Goal: Task Accomplishment & Management: Use online tool/utility

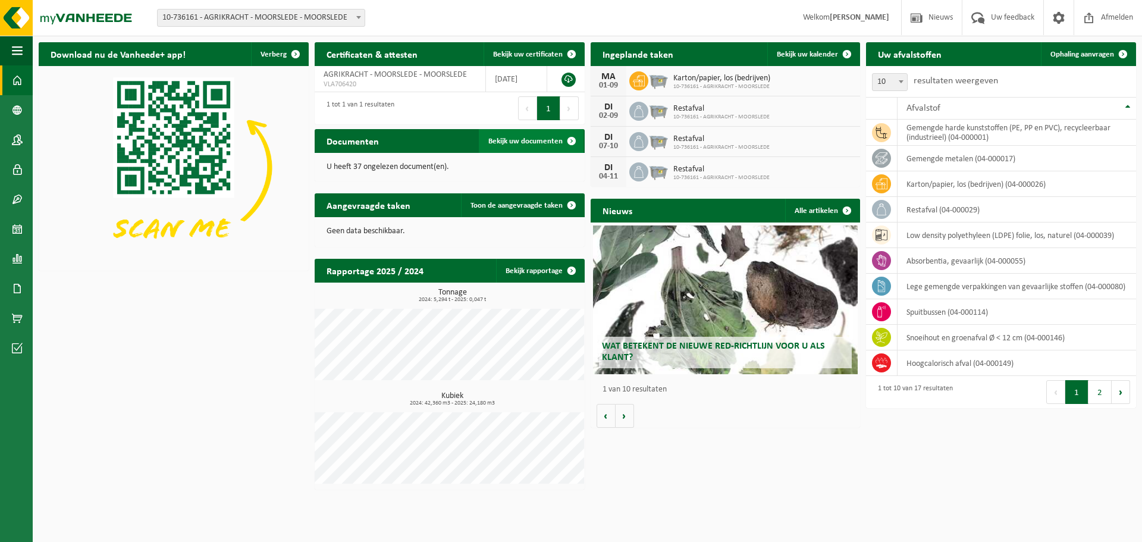
click at [552, 143] on span "Bekijk uw documenten" at bounding box center [525, 141] width 74 height 8
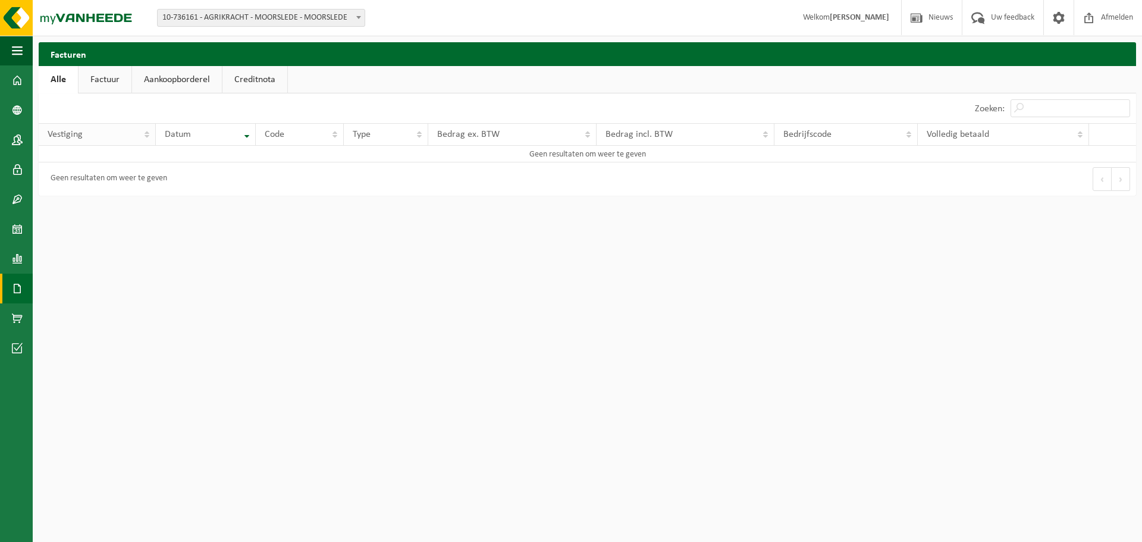
click at [90, 137] on div "Vestiging" at bounding box center [94, 135] width 93 height 10
click at [98, 89] on link "Factuur" at bounding box center [105, 79] width 53 height 27
click at [157, 81] on link "Aankoopborderel" at bounding box center [178, 79] width 90 height 27
click at [246, 84] on link "Creditnota" at bounding box center [260, 79] width 65 height 27
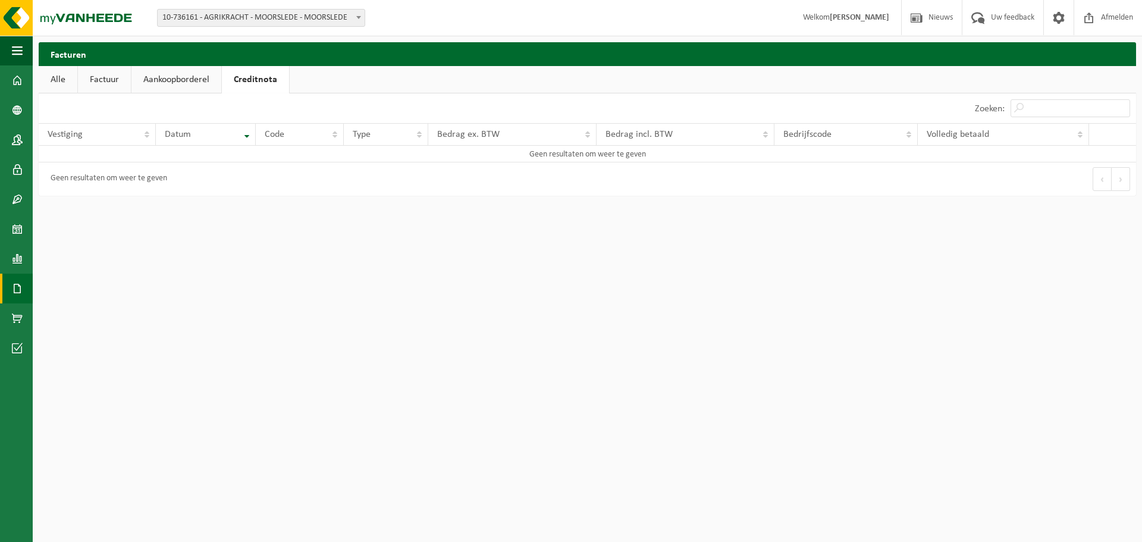
click at [286, 76] on link "Creditnota" at bounding box center [255, 79] width 67 height 27
click at [176, 73] on link "Aankoopborderel" at bounding box center [176, 79] width 90 height 27
click at [130, 87] on link "Factuur" at bounding box center [104, 79] width 53 height 27
click at [67, 76] on link "Alle" at bounding box center [58, 79] width 39 height 27
click at [126, 82] on link "Factuur" at bounding box center [105, 79] width 53 height 27
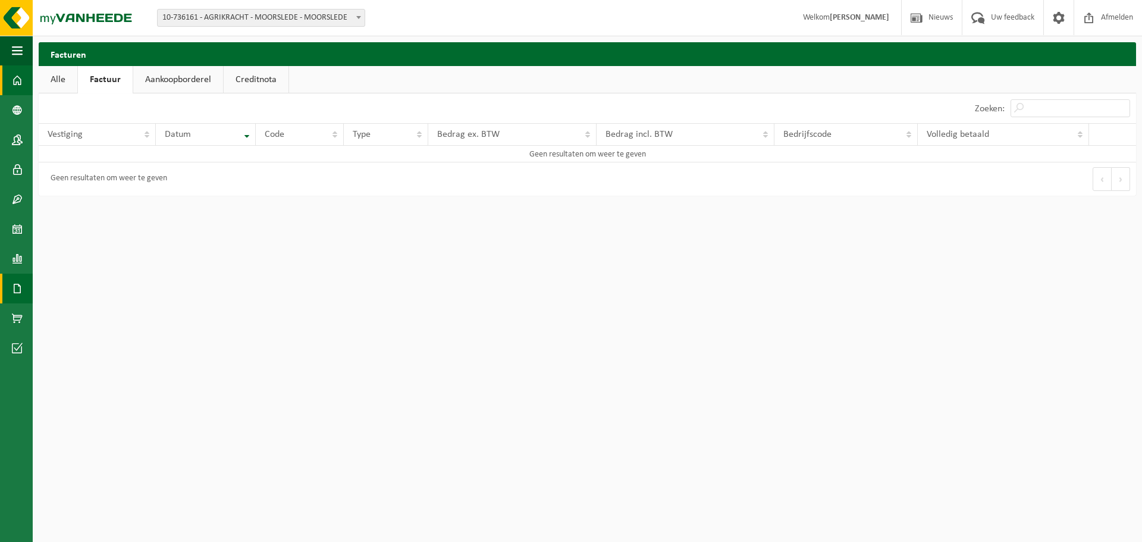
click at [14, 81] on span at bounding box center [17, 80] width 11 height 30
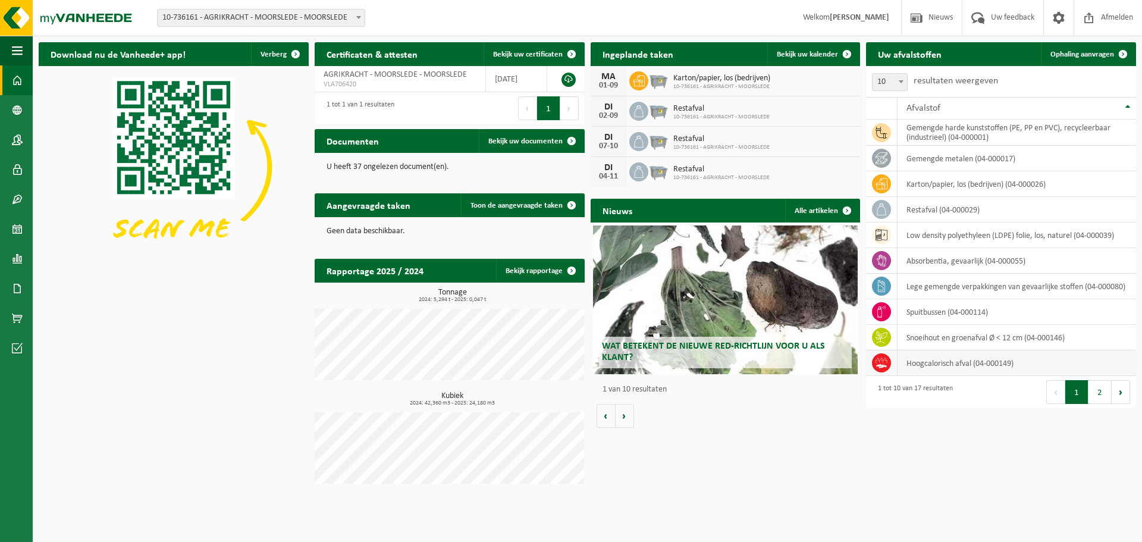
click at [967, 368] on td "hoogcalorisch afval (04-000149)" at bounding box center [1017, 363] width 239 height 26
click at [1094, 400] on button "2" at bounding box center [1100, 392] width 23 height 24
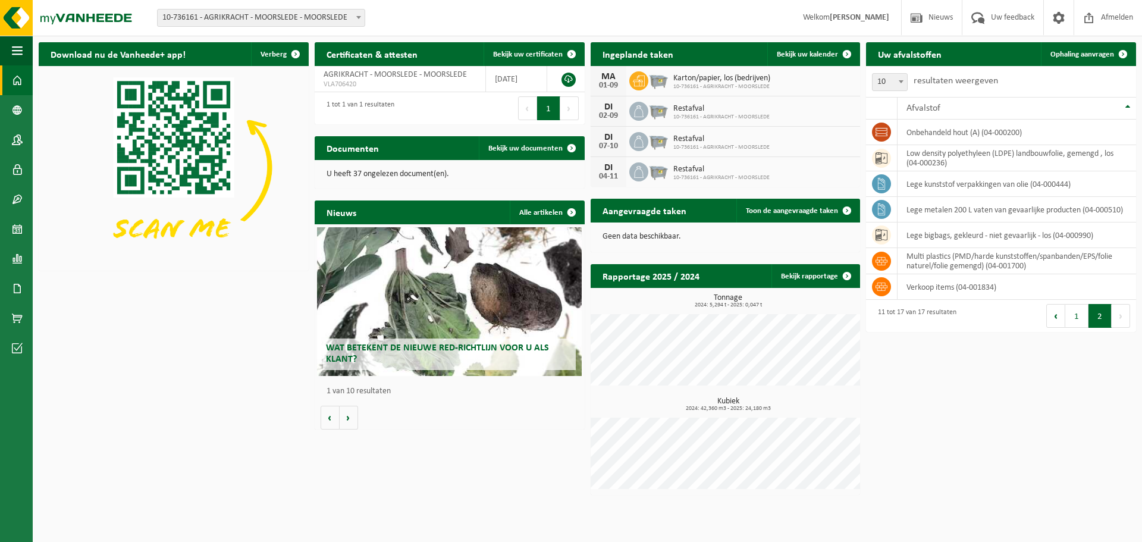
click at [1081, 317] on button "1" at bounding box center [1077, 316] width 23 height 24
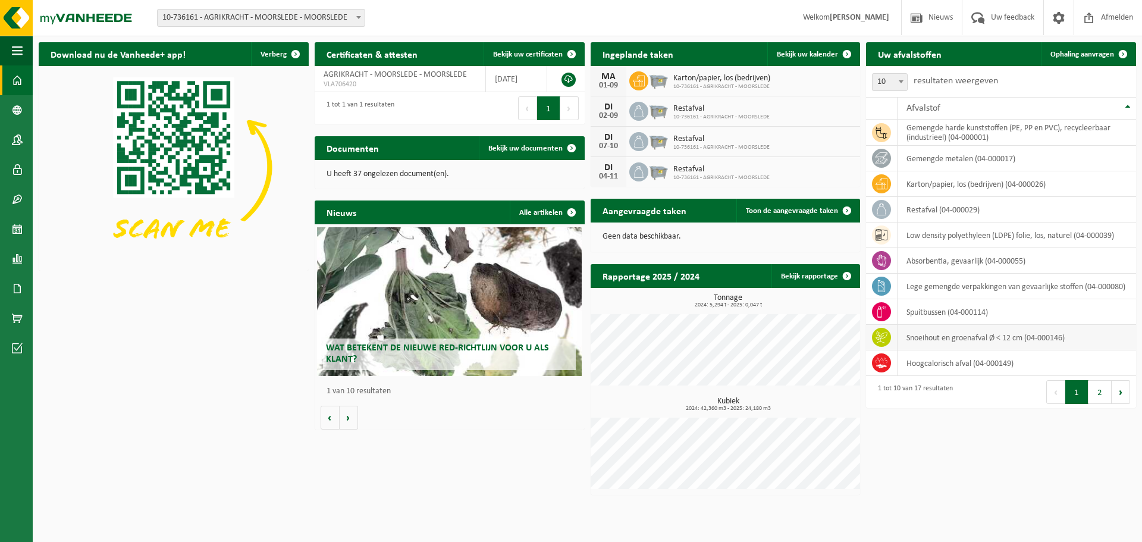
click at [934, 343] on td "snoeihout en groenafval Ø < 12 cm (04-000146)" at bounding box center [1017, 338] width 239 height 26
click at [1048, 339] on td "snoeihout en groenafval Ø < 12 cm (04-000146)" at bounding box center [1017, 338] width 239 height 26
click at [975, 337] on td "snoeihout en groenafval Ø < 12 cm (04-000146)" at bounding box center [1017, 338] width 239 height 26
click at [12, 55] on span "button" at bounding box center [17, 51] width 11 height 30
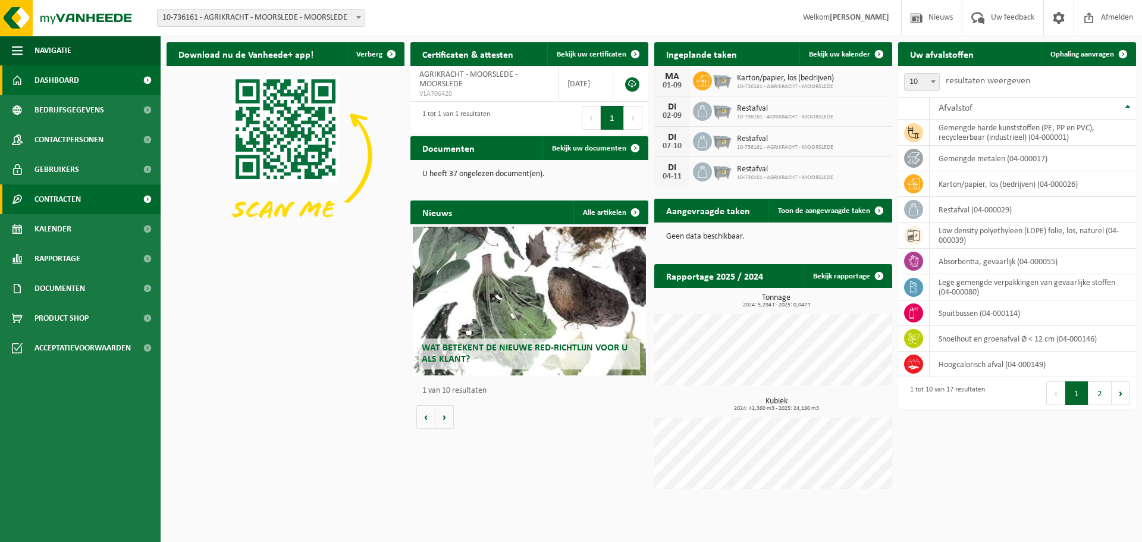
click at [89, 201] on link "Contracten" at bounding box center [80, 199] width 161 height 30
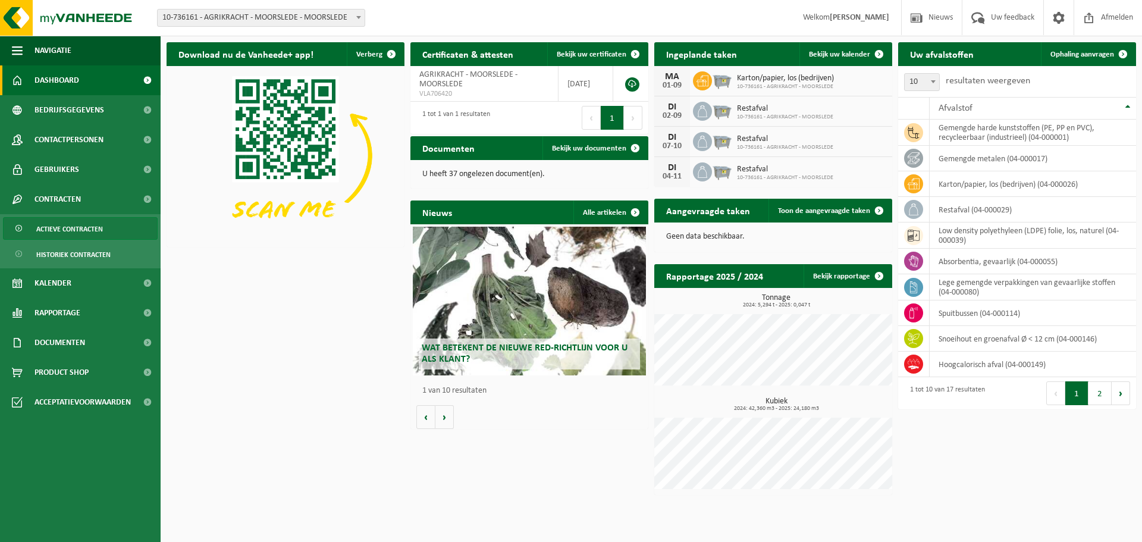
click at [93, 237] on span "Actieve contracten" at bounding box center [69, 229] width 67 height 23
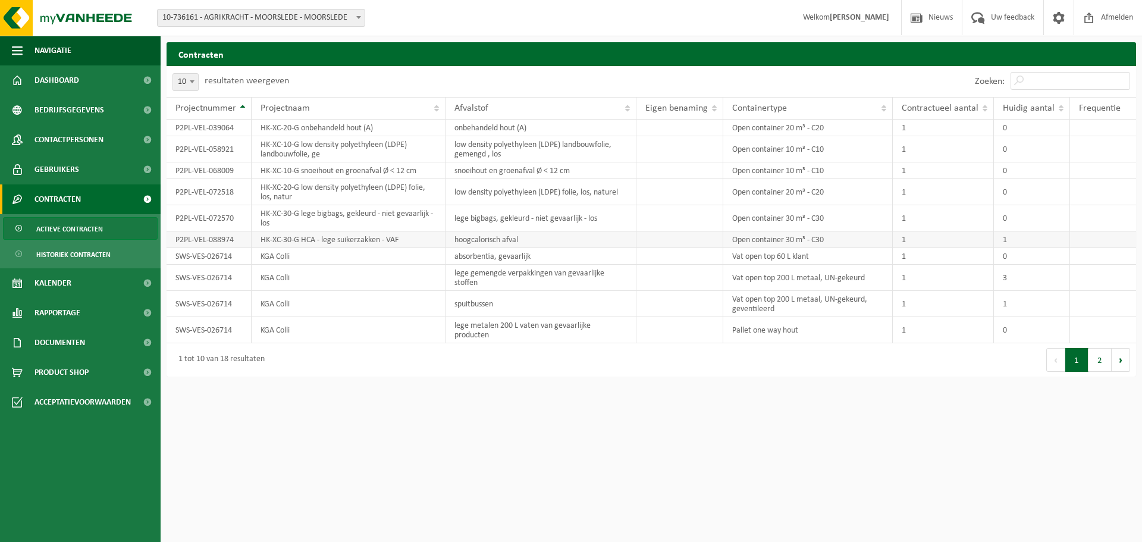
click at [840, 242] on td "Open container 30 m³ - C30" at bounding box center [808, 239] width 170 height 17
drag, startPoint x: 820, startPoint y: 244, endPoint x: 895, endPoint y: 239, distance: 75.1
click at [844, 239] on td "Open container 30 m³ - C30" at bounding box center [808, 239] width 170 height 17
drag, startPoint x: 1010, startPoint y: 239, endPoint x: 173, endPoint y: 238, distance: 837.7
click at [173, 238] on tr "P2PL-VEL-088974 HK-XC-30-G HCA - lege suikerzakken - VAF hoogcalorisch afval Op…" at bounding box center [652, 239] width 970 height 17
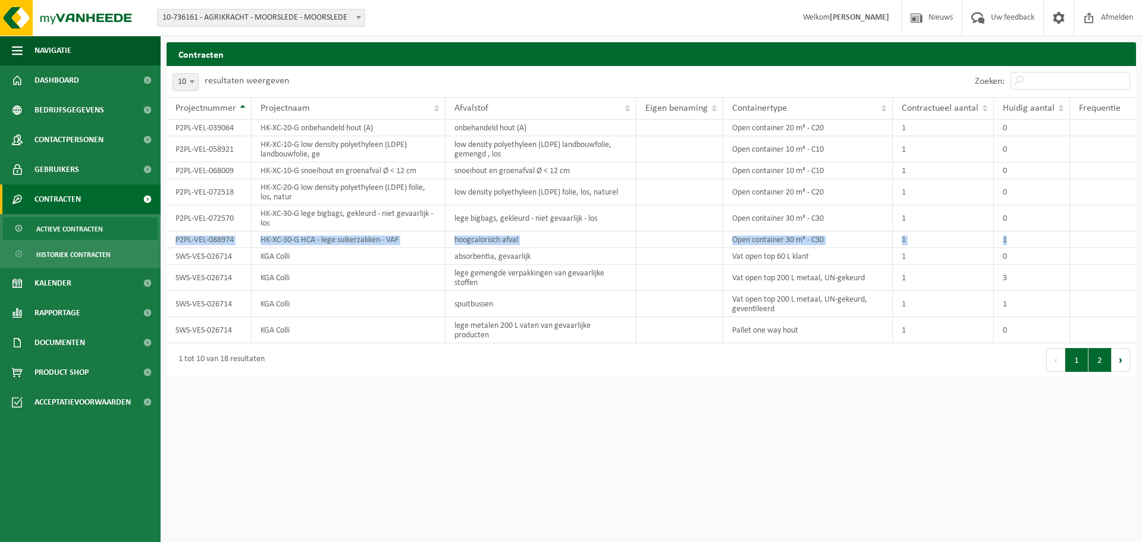
click at [1097, 349] on button "2" at bounding box center [1100, 360] width 23 height 24
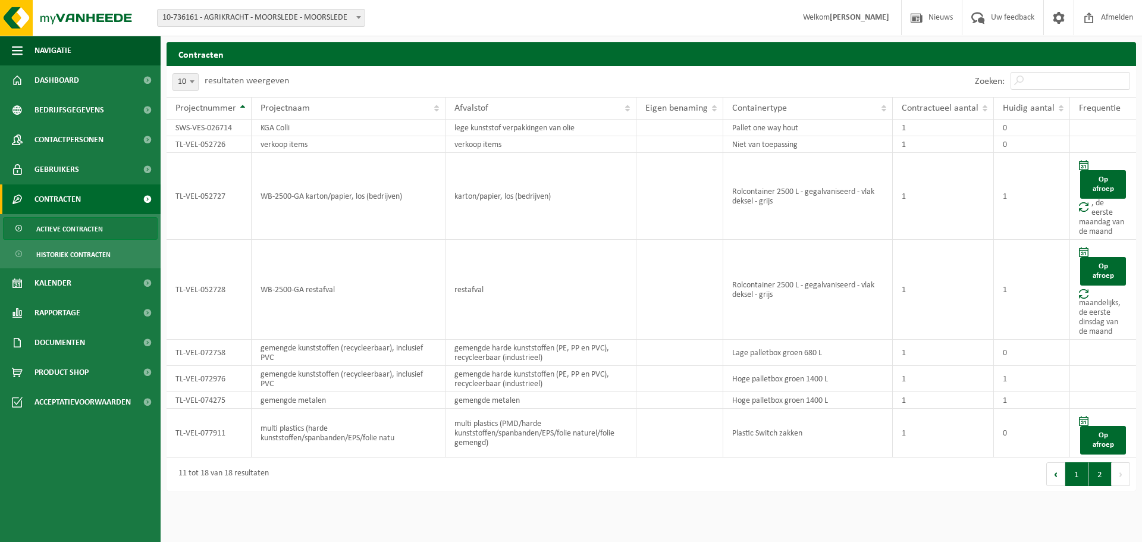
click at [1082, 472] on button "1" at bounding box center [1077, 474] width 23 height 24
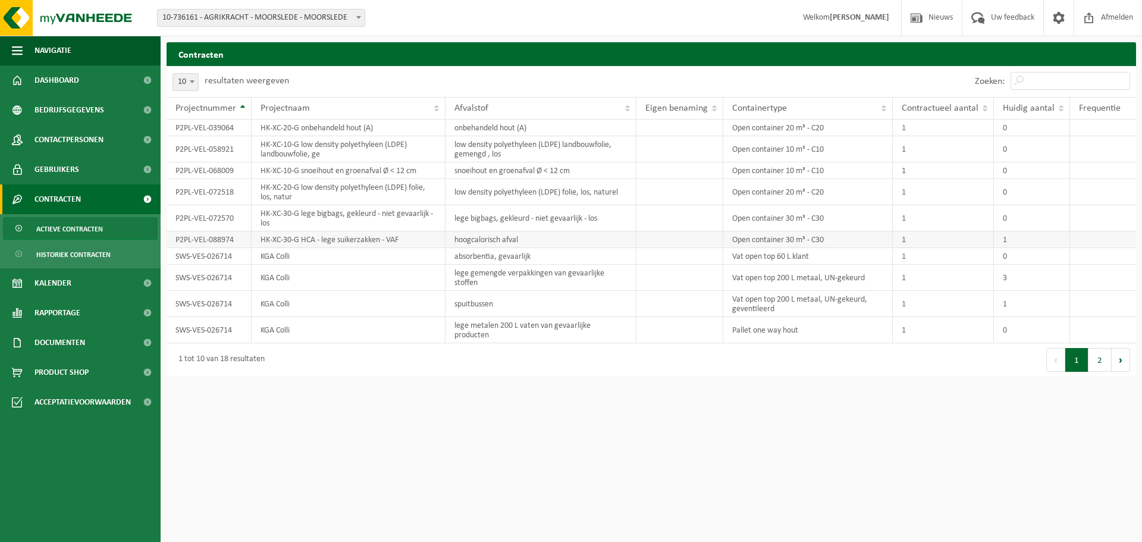
click at [1004, 239] on td "1" at bounding box center [1032, 239] width 76 height 17
drag, startPoint x: 530, startPoint y: 239, endPoint x: 451, endPoint y: 246, distance: 79.4
click at [451, 246] on td "hoogcalorisch afval" at bounding box center [541, 239] width 191 height 17
drag, startPoint x: 176, startPoint y: 240, endPoint x: 1028, endPoint y: 237, distance: 852.0
click at [1028, 237] on tr "P2PL-VEL-088974 HK-XC-30-G HCA - lege suikerzakken - VAF hoogcalorisch afval Op…" at bounding box center [652, 239] width 970 height 17
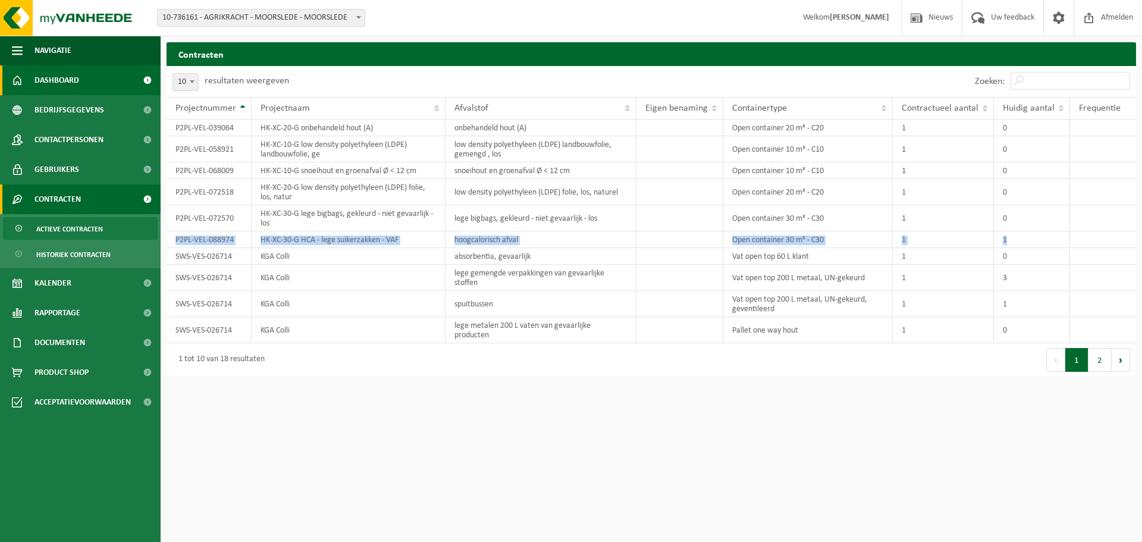
click at [53, 73] on span "Dashboard" at bounding box center [57, 80] width 45 height 30
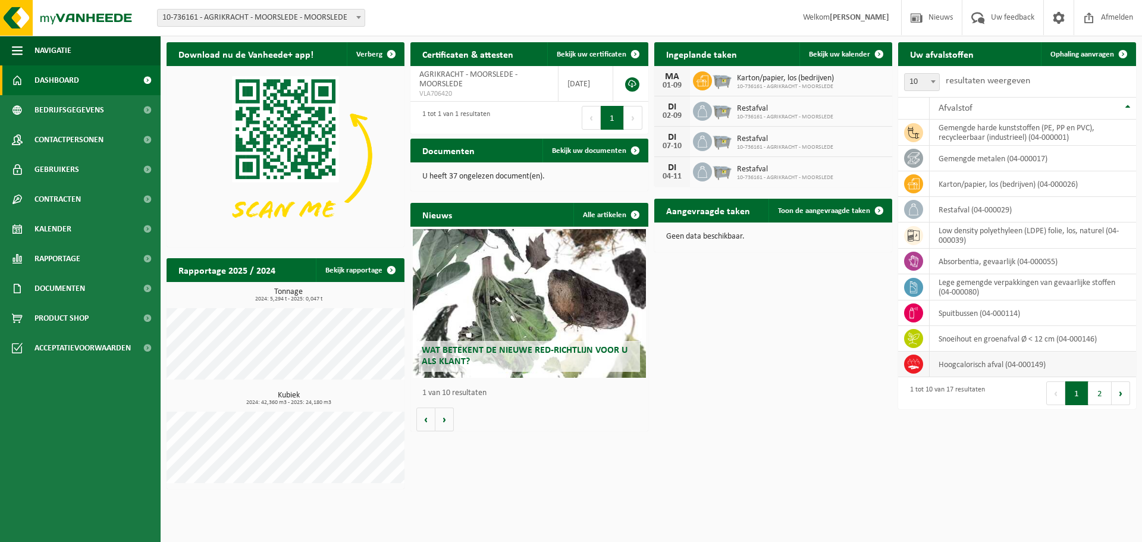
click at [960, 369] on td "hoogcalorisch afval (04-000149)" at bounding box center [1033, 365] width 206 height 26
click at [924, 366] on td at bounding box center [914, 365] width 32 height 26
click at [919, 367] on icon at bounding box center [914, 364] width 12 height 12
click at [800, 218] on link "Toon de aangevraagde taken" at bounding box center [830, 211] width 123 height 24
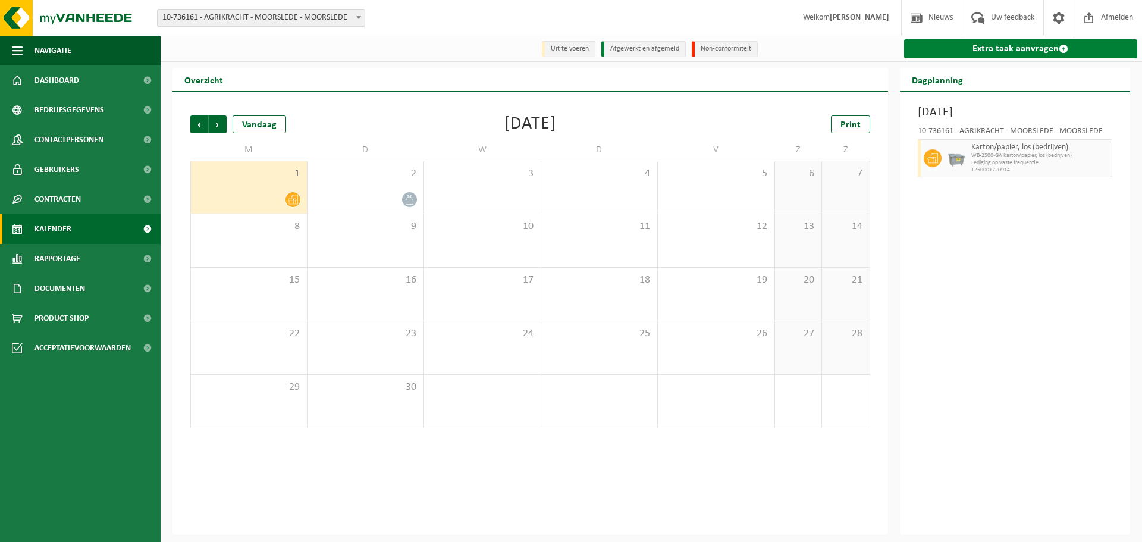
click at [1013, 53] on link "Extra taak aanvragen" at bounding box center [1021, 48] width 234 height 19
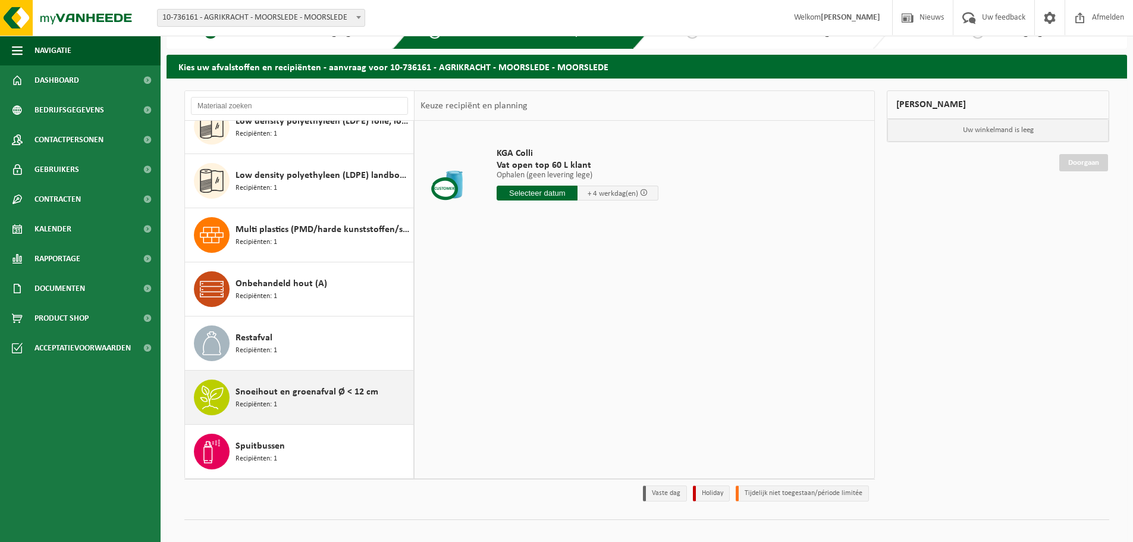
scroll to position [39, 0]
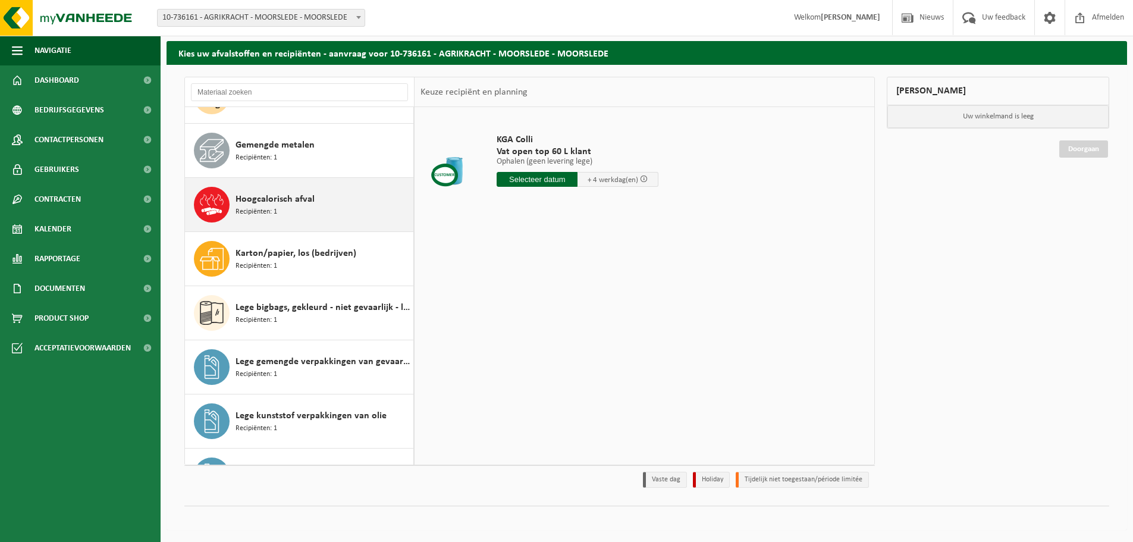
click at [336, 207] on div "Hoogcalorisch afval Recipiënten: 1" at bounding box center [323, 205] width 175 height 36
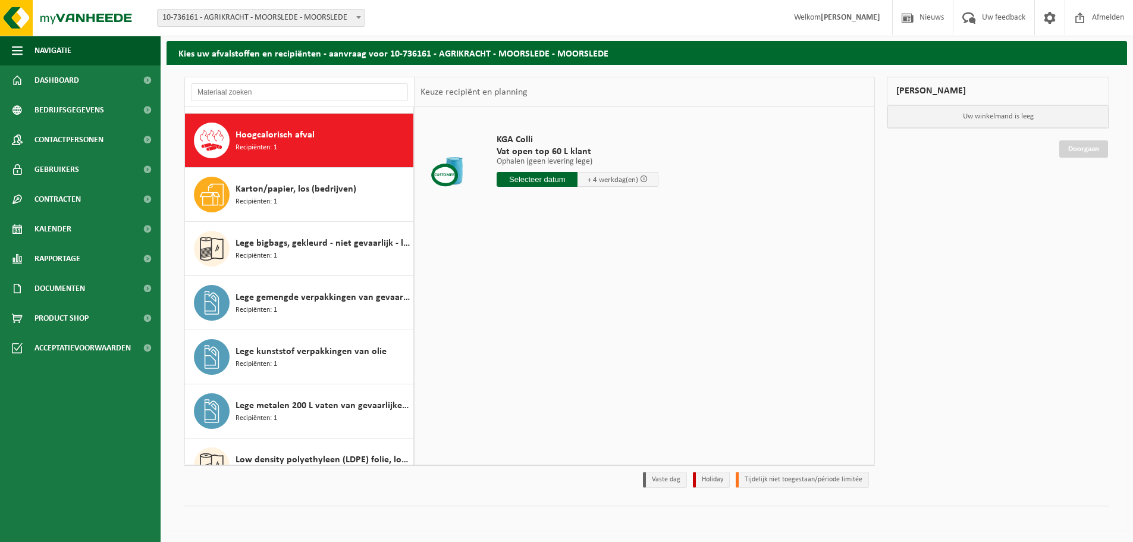
scroll to position [162, 0]
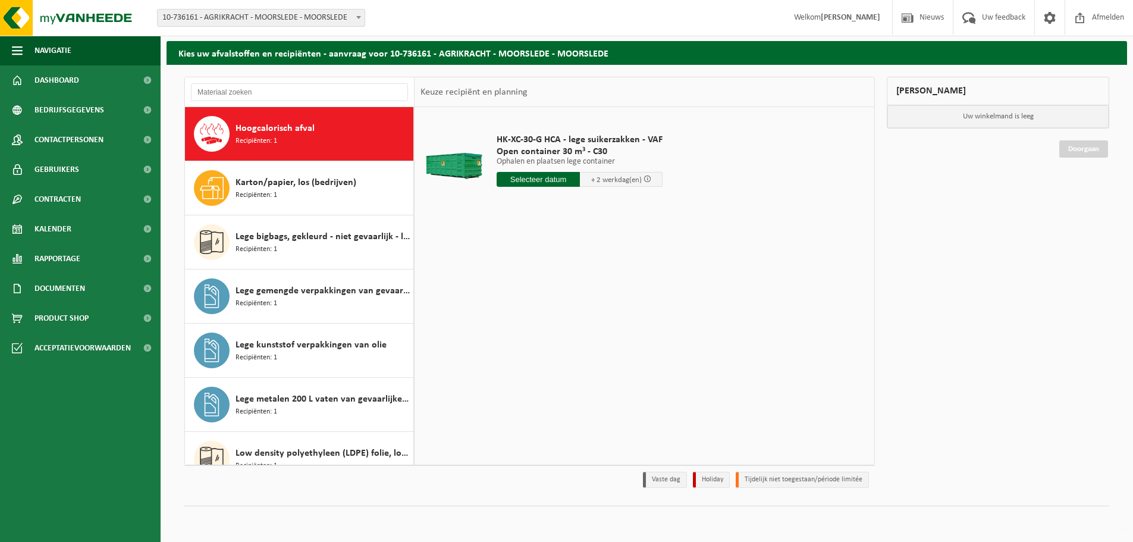
click at [543, 180] on input "text" at bounding box center [538, 179] width 83 height 15
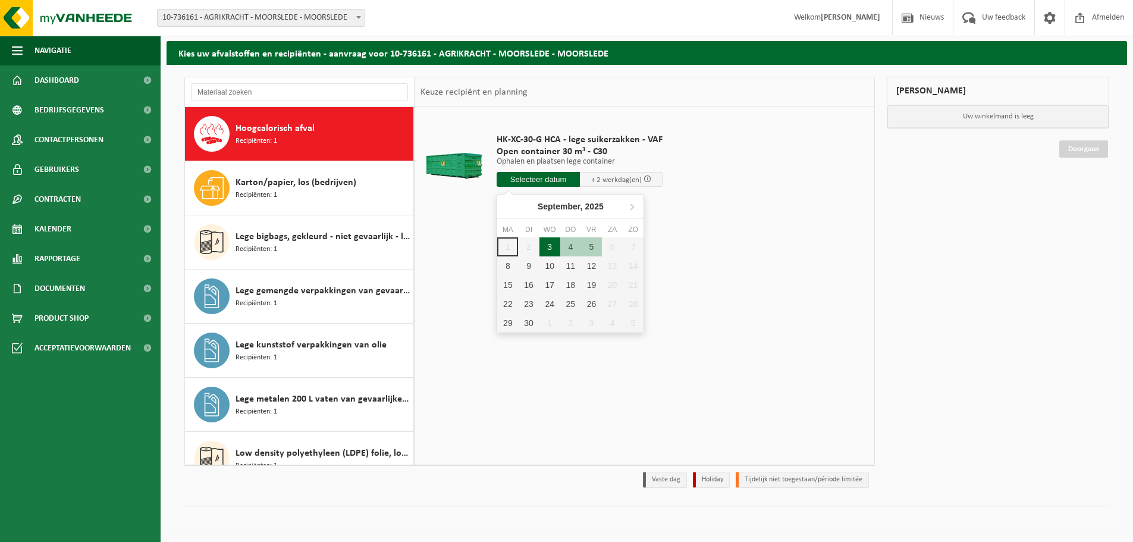
click at [554, 249] on div "3" at bounding box center [550, 246] width 21 height 19
type input "Van 2025-09-03"
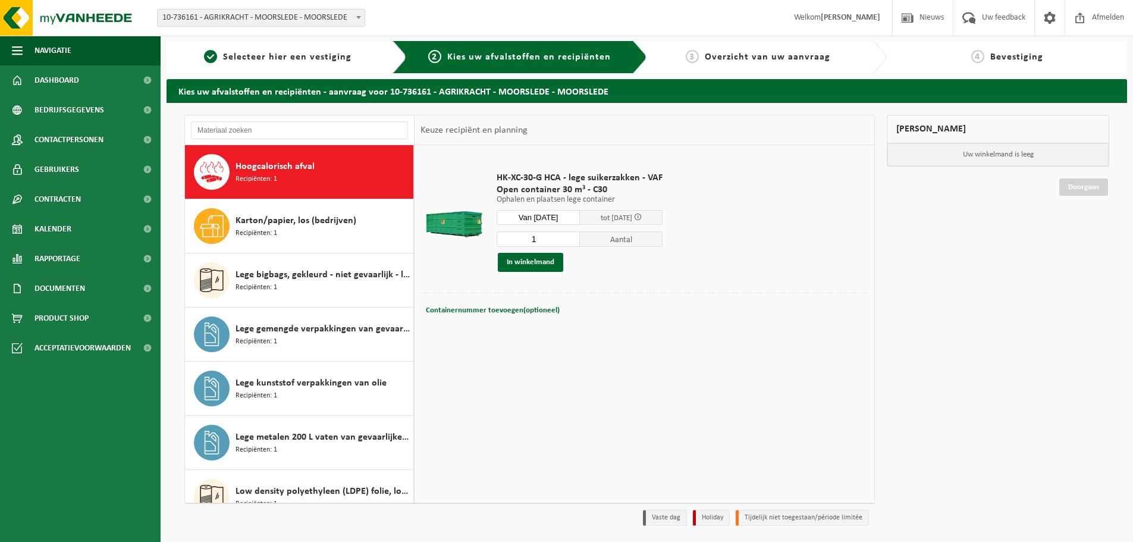
scroll to position [0, 0]
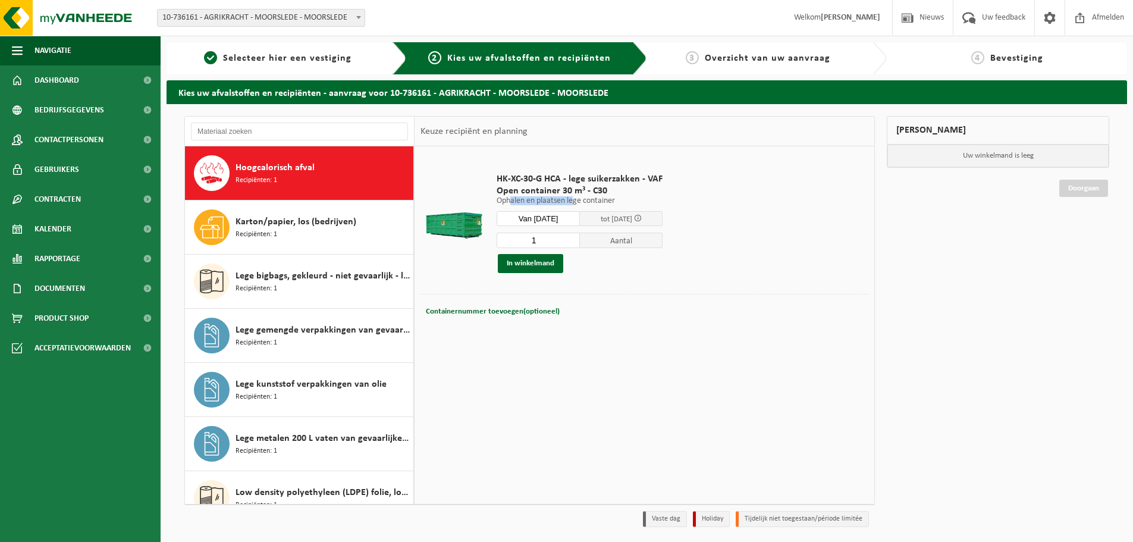
drag, startPoint x: 577, startPoint y: 199, endPoint x: 512, endPoint y: 199, distance: 64.9
click at [512, 199] on p "Ophalen en plaatsen lege container" at bounding box center [580, 201] width 166 height 8
click at [520, 264] on button "In winkelmand" at bounding box center [530, 263] width 65 height 19
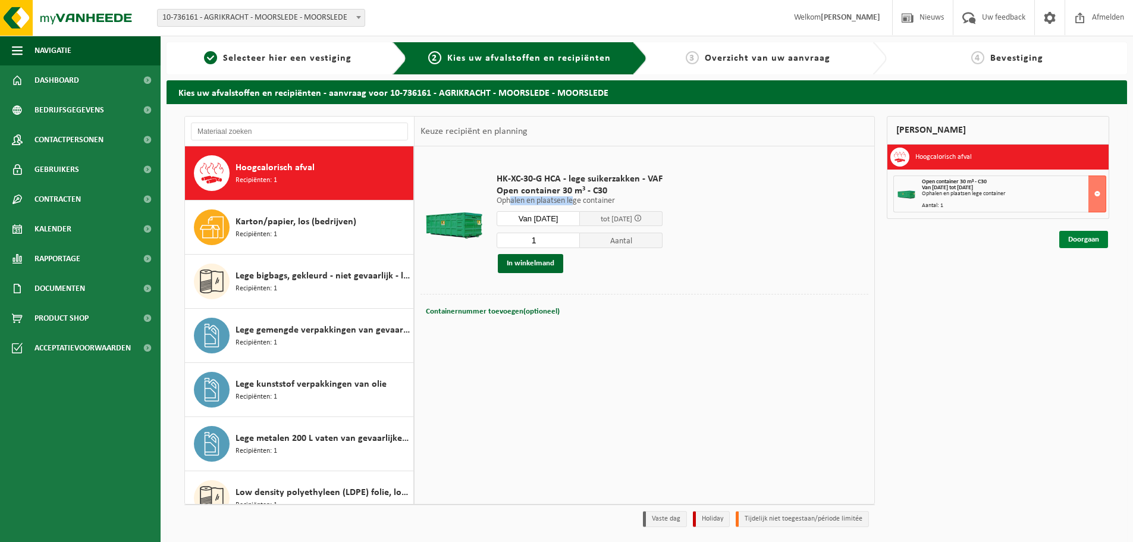
click at [1076, 237] on link "Doorgaan" at bounding box center [1084, 239] width 49 height 17
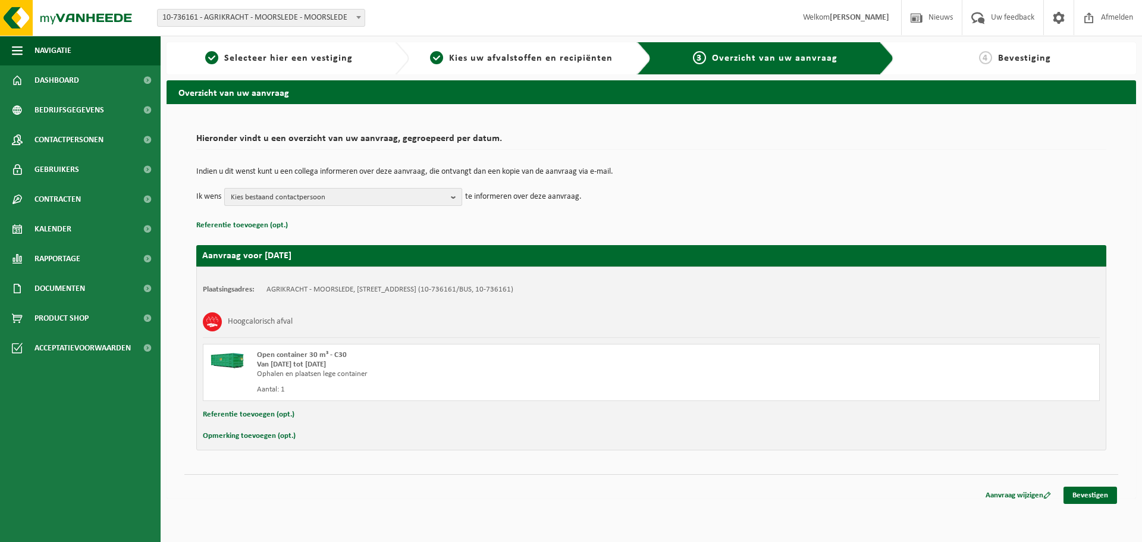
click at [322, 195] on span "Kies bestaand contactpersoon" at bounding box center [338, 198] width 215 height 18
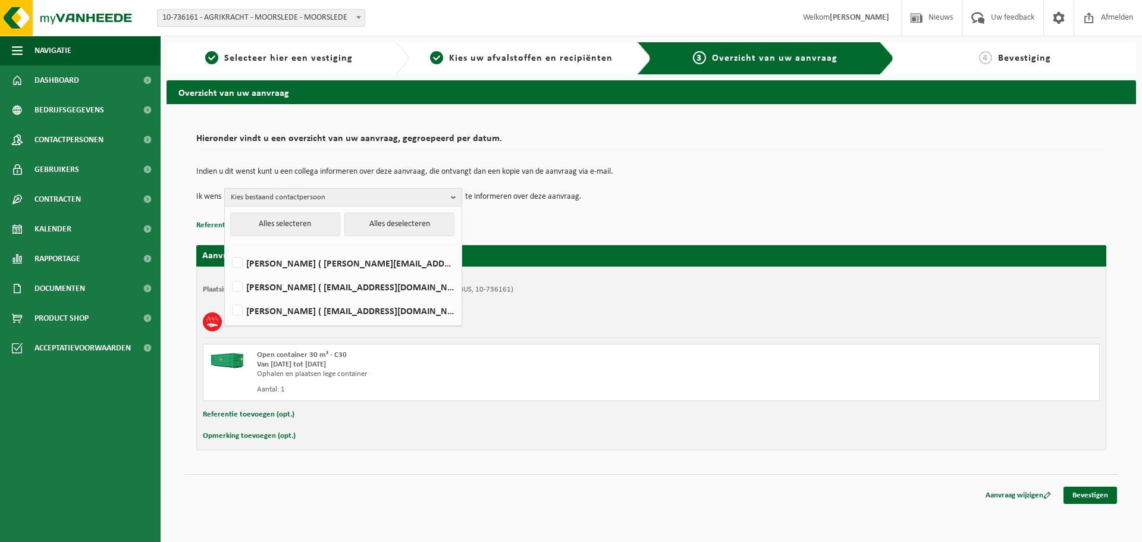
click at [340, 194] on span "Kies bestaand contactpersoon" at bounding box center [338, 198] width 215 height 18
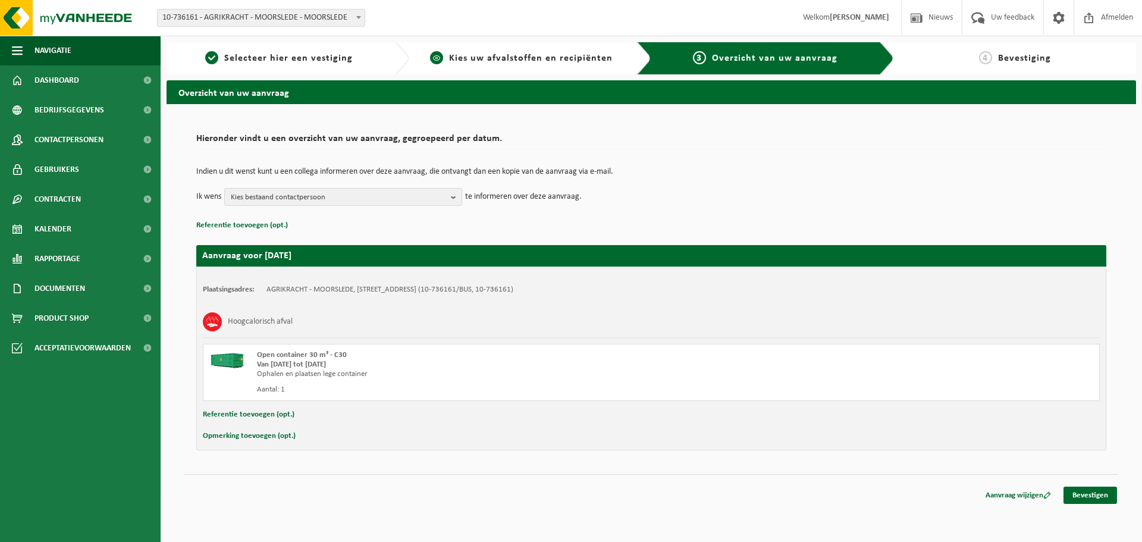
click at [569, 59] on span "Kies uw afvalstoffen en recipiënten" at bounding box center [531, 59] width 164 height 10
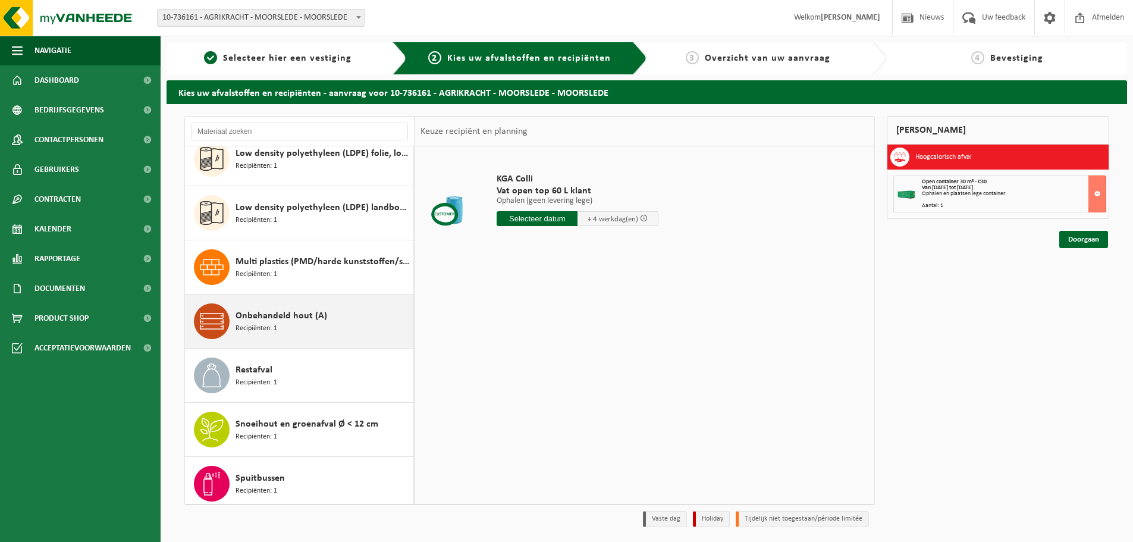
scroll to position [508, 0]
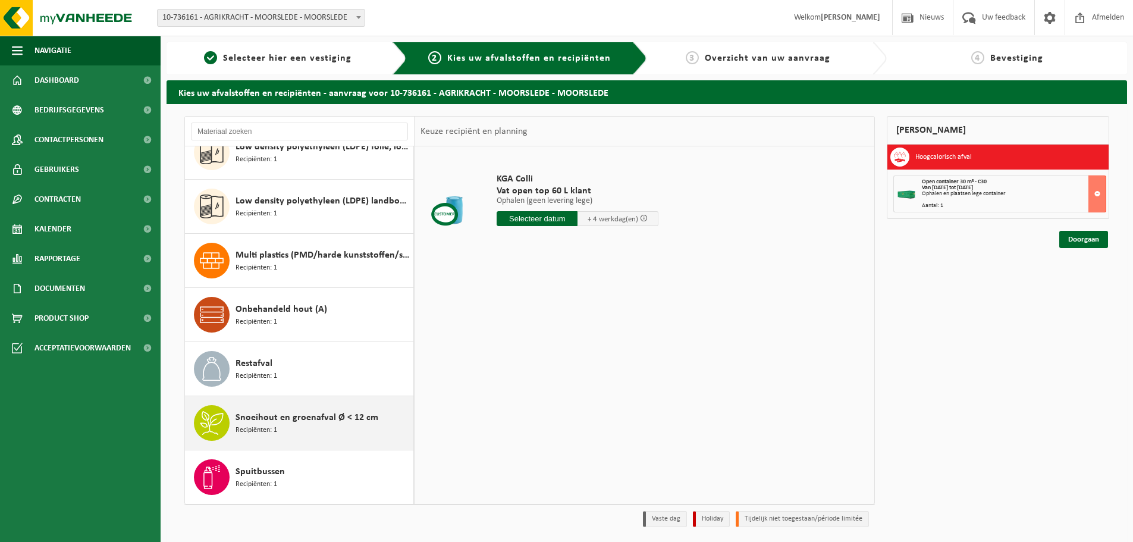
click at [346, 425] on div "Snoeihout en groenafval Ø < 12 cm Recipiënten: 1" at bounding box center [323, 423] width 175 height 36
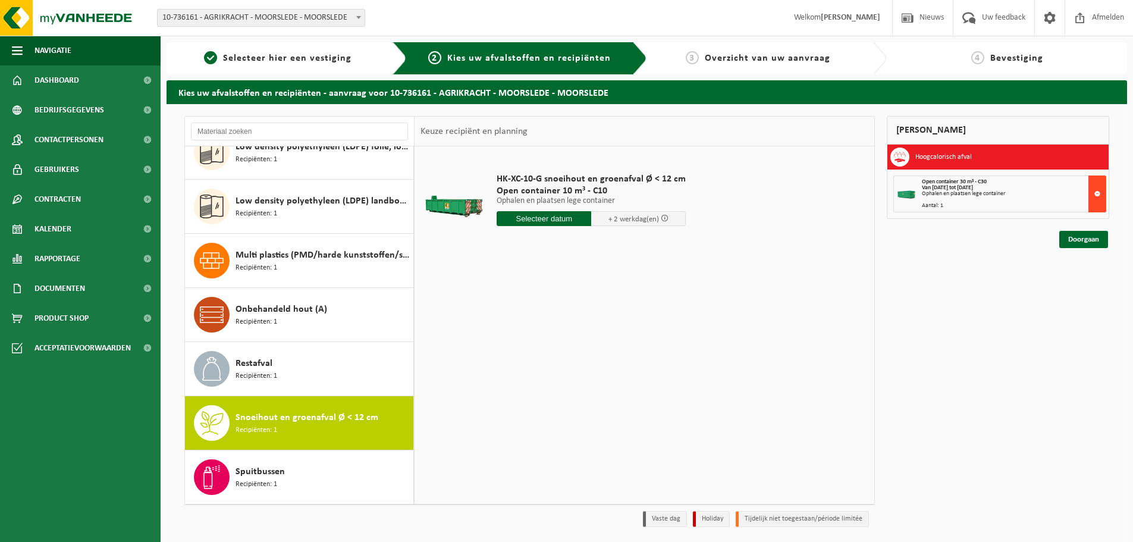
click at [1094, 193] on button at bounding box center [1098, 194] width 18 height 37
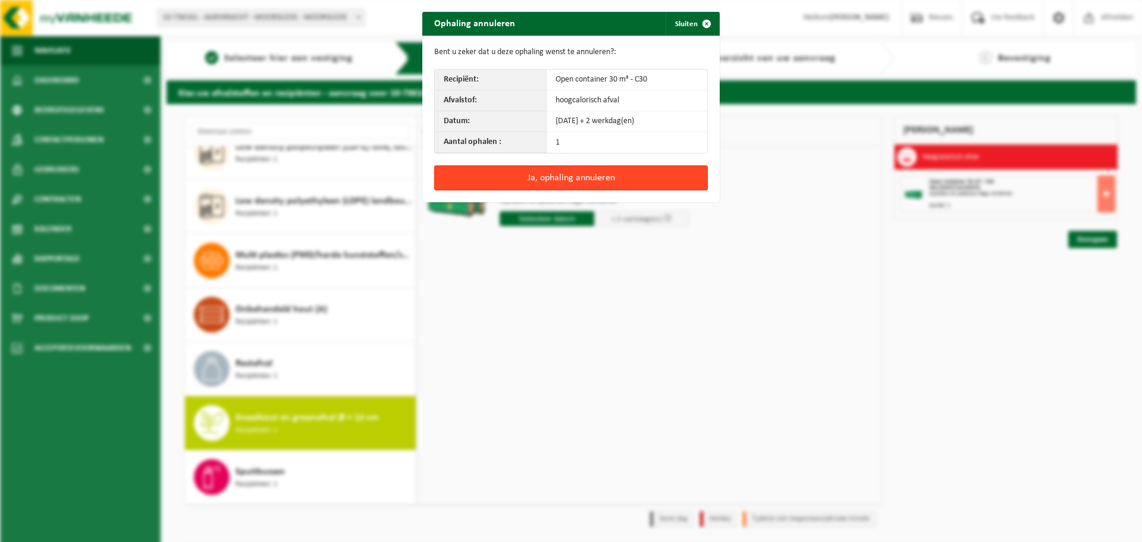
click at [553, 176] on button "Ja, ophaling annuleren" at bounding box center [571, 177] width 274 height 25
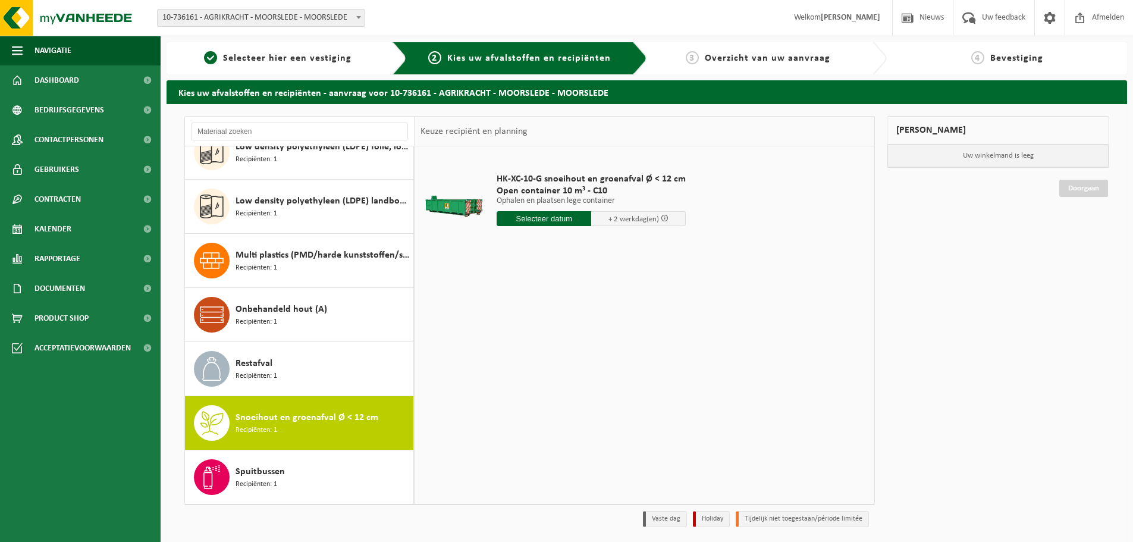
click at [540, 407] on div "HK-XC-10-G snoeihout en groenafval Ø < 12 cm Open container 10 m³ - C10 Ophalen…" at bounding box center [645, 324] width 460 height 357
click at [533, 217] on input "text" at bounding box center [544, 218] width 95 height 15
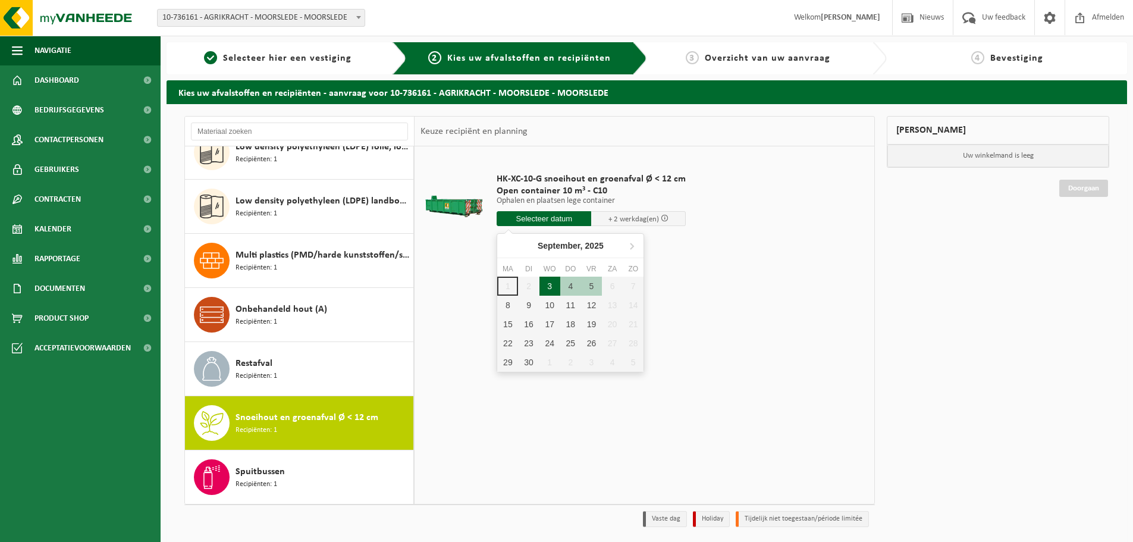
click at [546, 284] on div "3" at bounding box center [550, 286] width 21 height 19
type input "Van 2025-09-03"
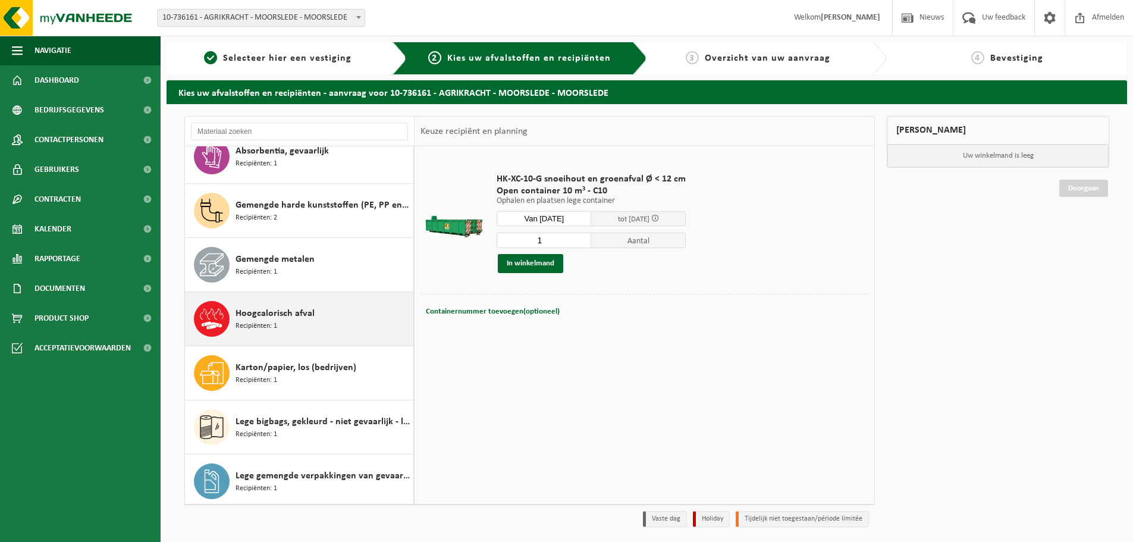
scroll to position [0, 0]
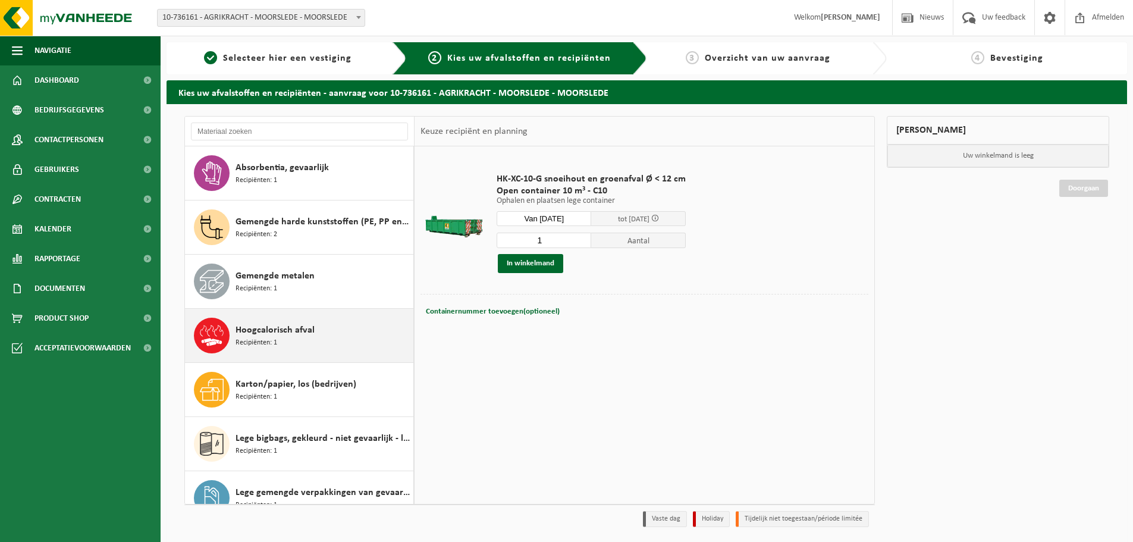
click at [254, 331] on span "Hoogcalorisch afval" at bounding box center [275, 330] width 79 height 14
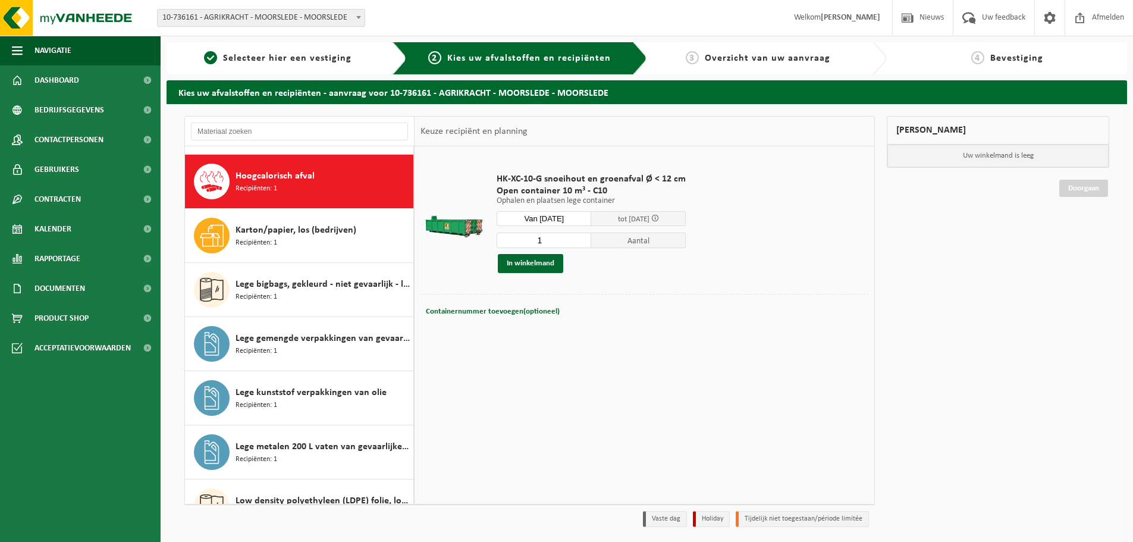
scroll to position [162, 0]
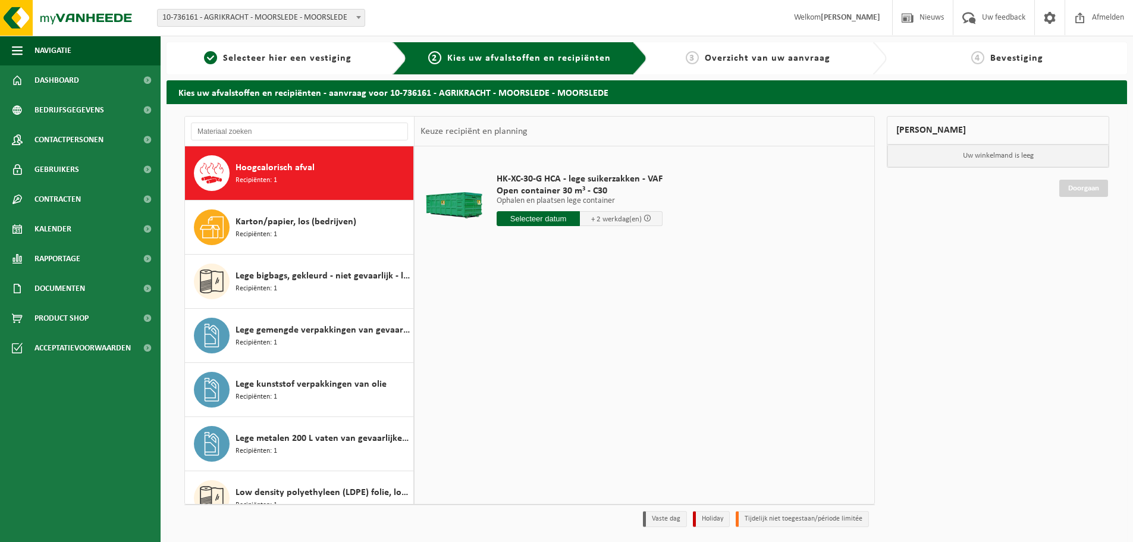
click at [532, 218] on input "text" at bounding box center [538, 218] width 83 height 15
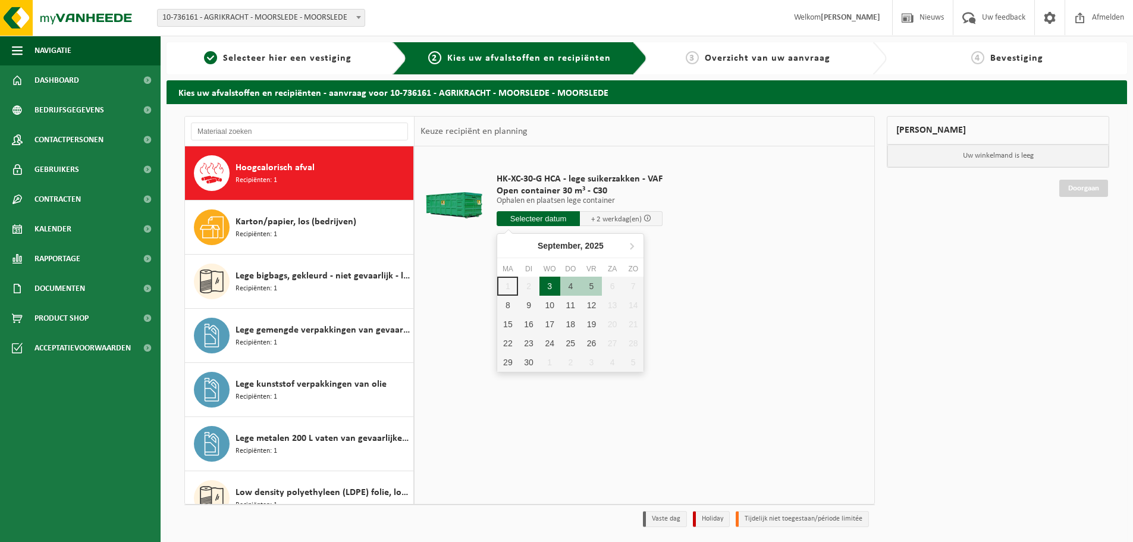
click at [551, 286] on div "3" at bounding box center [550, 286] width 21 height 19
type input "Van 2025-09-03"
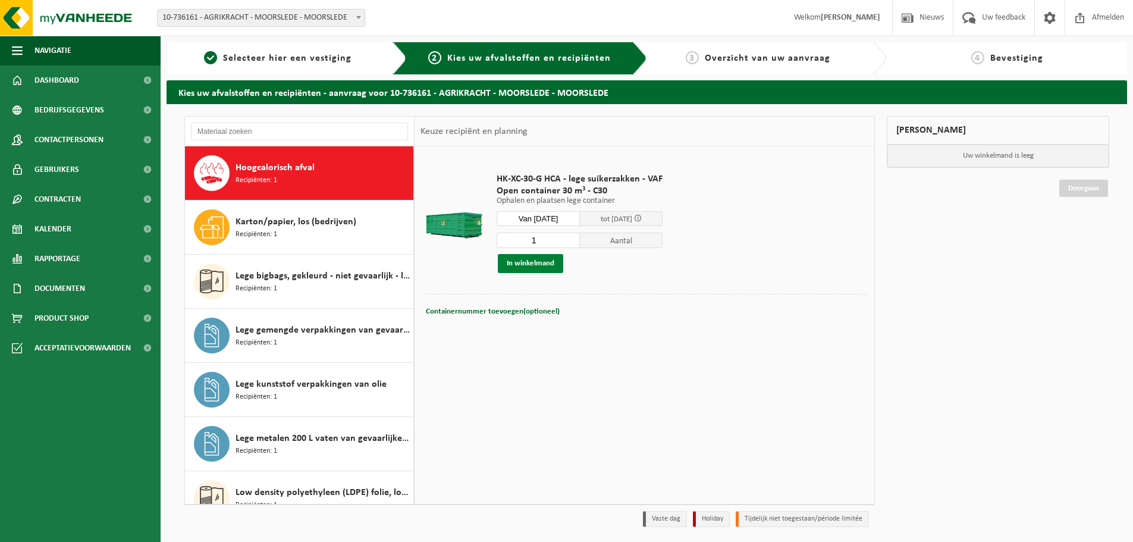
click at [523, 260] on button "In winkelmand" at bounding box center [530, 263] width 65 height 19
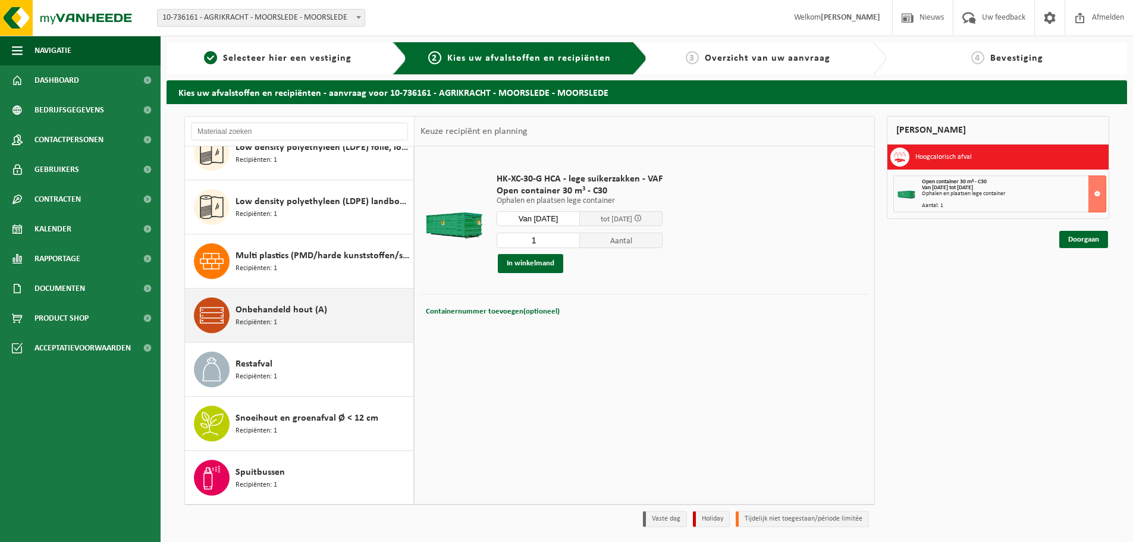
scroll to position [508, 0]
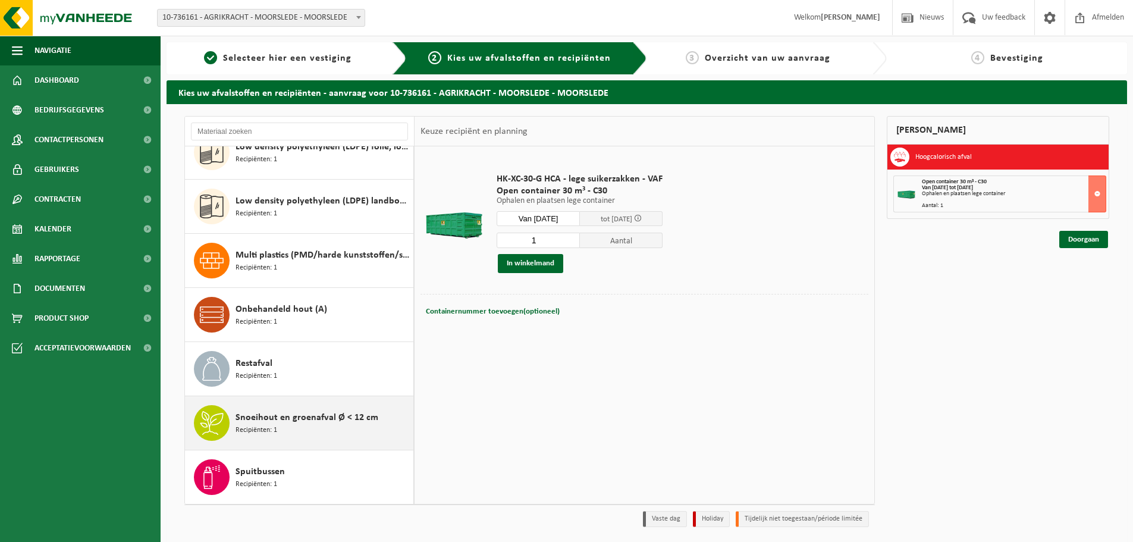
click at [310, 430] on div "Snoeihout en groenafval Ø < 12 cm Recipiënten: 1" at bounding box center [323, 423] width 175 height 36
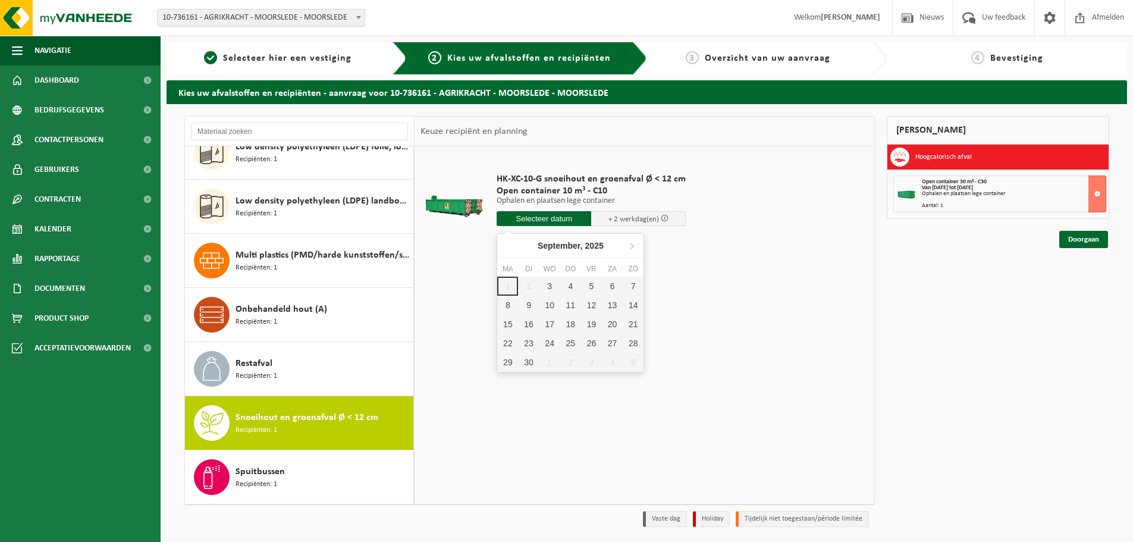
click at [550, 214] on input "text" at bounding box center [544, 218] width 95 height 15
click at [547, 280] on div "3" at bounding box center [550, 286] width 21 height 19
type input "Van 2025-09-03"
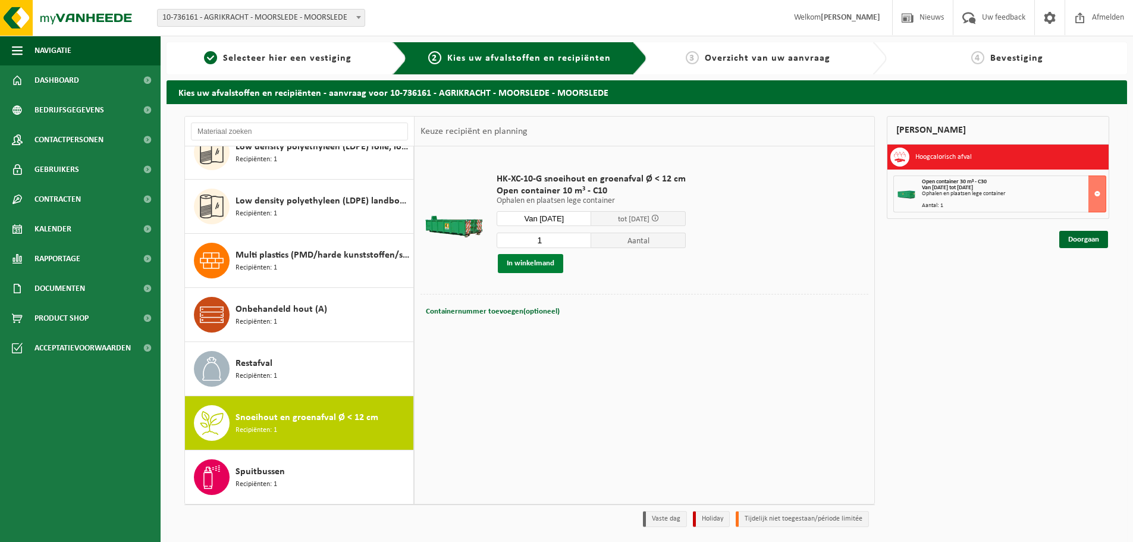
click at [546, 267] on button "In winkelmand" at bounding box center [530, 263] width 65 height 19
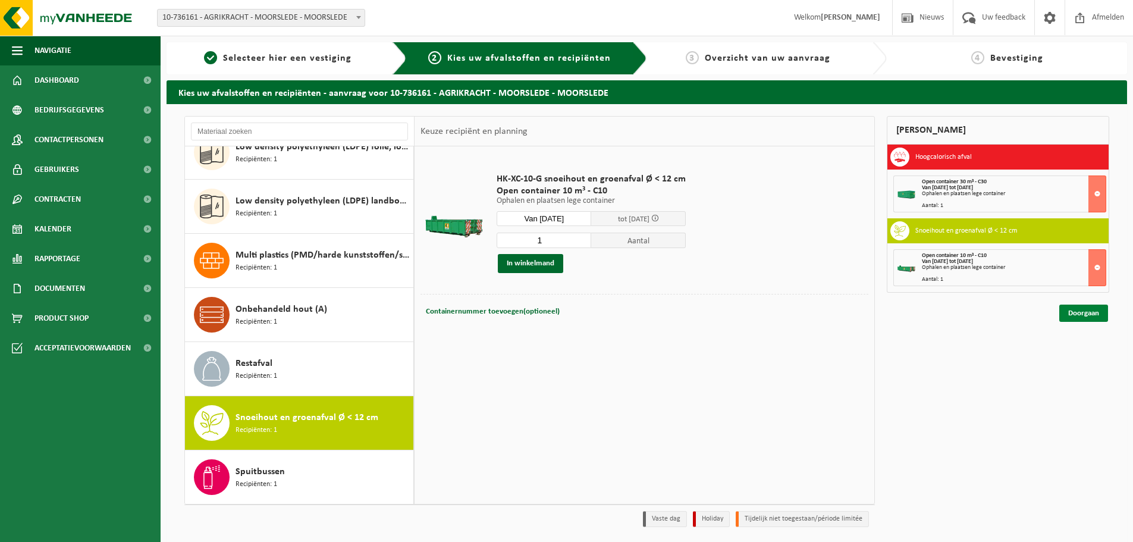
click at [1073, 315] on link "Doorgaan" at bounding box center [1084, 313] width 49 height 17
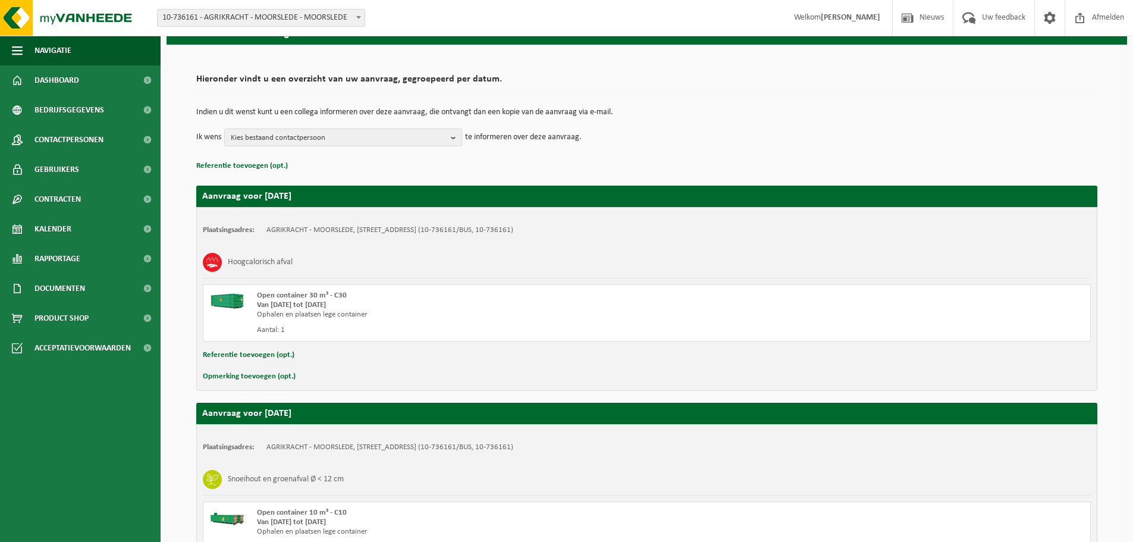
scroll to position [79, 0]
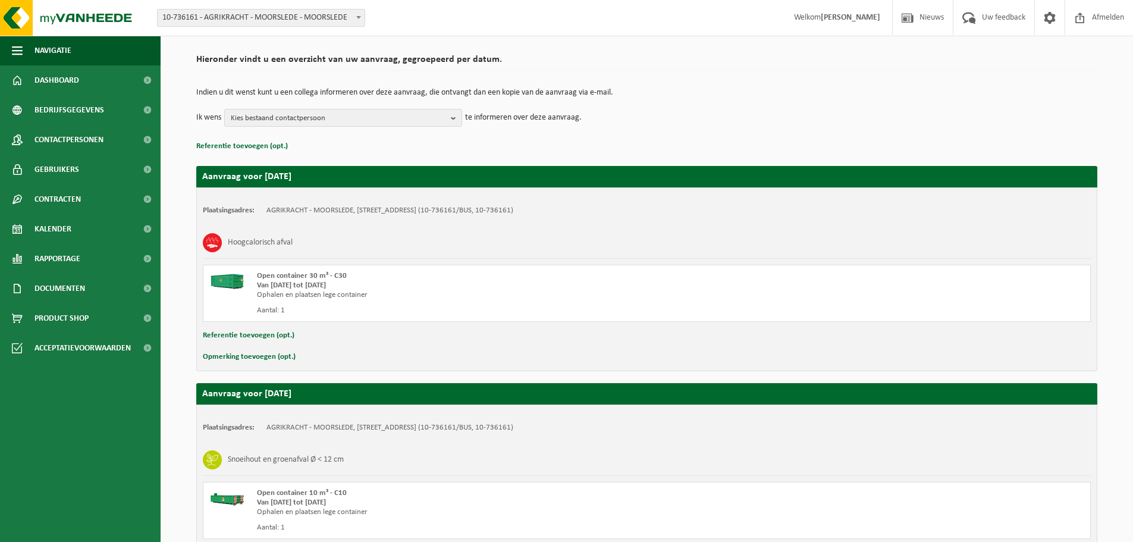
click at [240, 356] on button "Opmerking toevoegen (opt.)" at bounding box center [249, 356] width 93 height 15
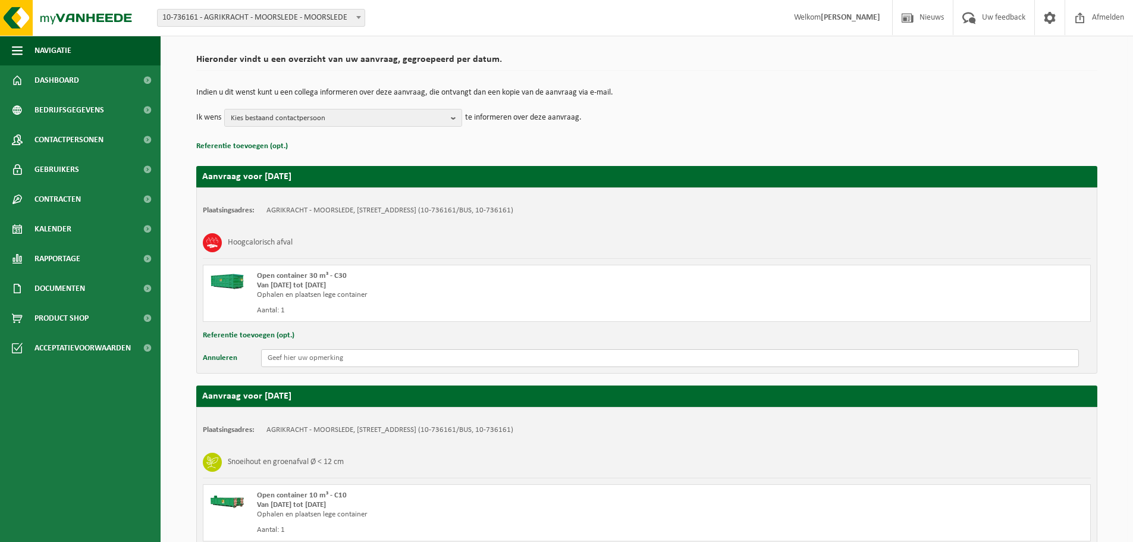
click at [314, 362] on input "text" at bounding box center [670, 358] width 818 height 18
click at [351, 358] on input "Enkel ophaling container geen nieuwe plaatsen" at bounding box center [670, 358] width 818 height 18
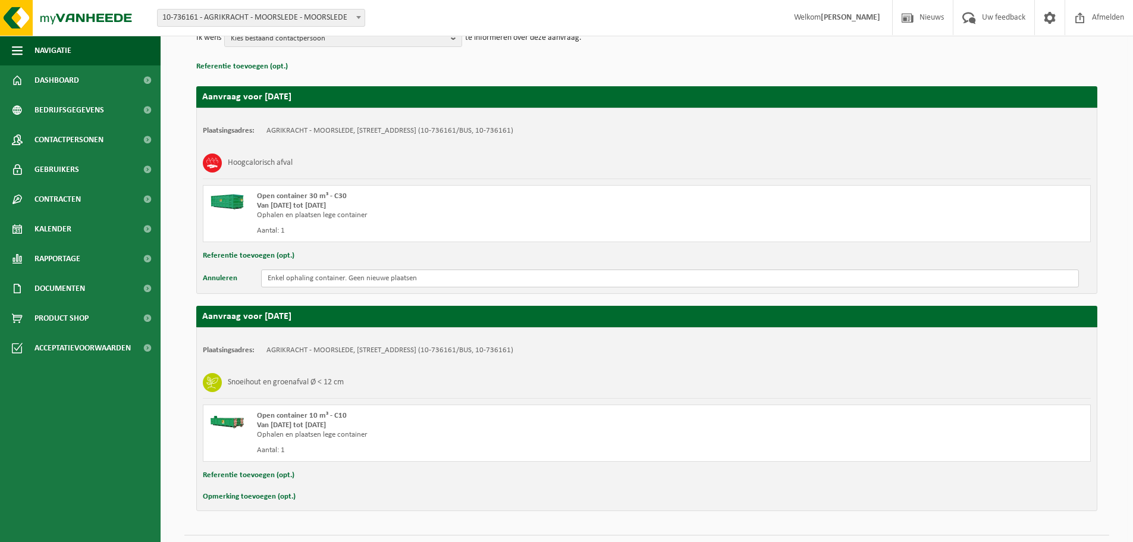
scroll to position [188, 0]
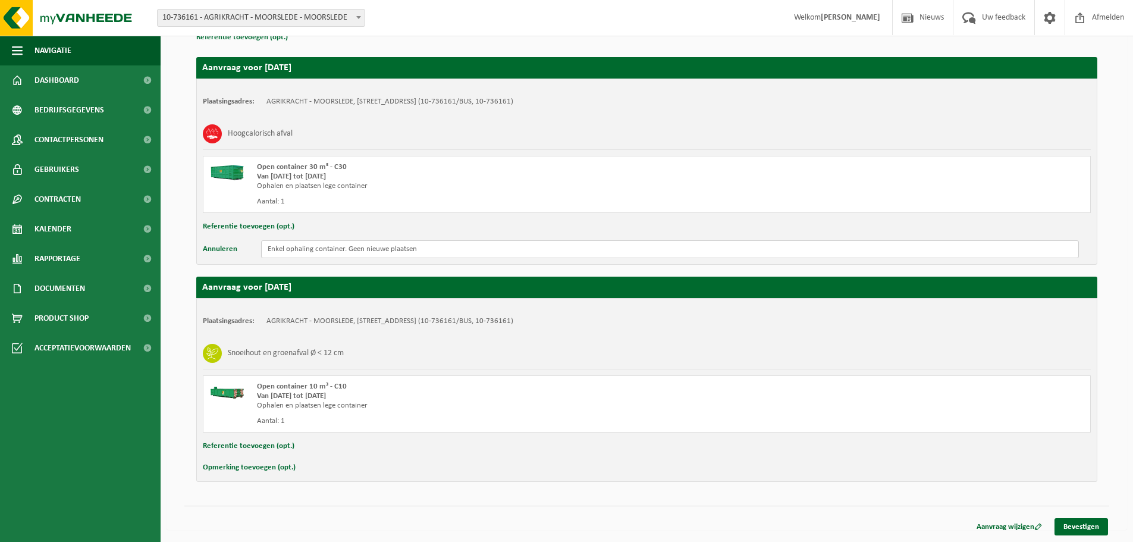
type input "Enkel ophaling container. Geen nieuwe plaatsen"
click at [842, 516] on div "Aanvraag wijzigen Bevestigen" at bounding box center [646, 512] width 925 height 12
click at [484, 240] on input "Enkel ophaling container. Geen nieuwe plaatsen" at bounding box center [670, 249] width 818 height 18
click at [1069, 524] on link "Bevestigen" at bounding box center [1082, 526] width 54 height 17
